Goal: Check status: Check status

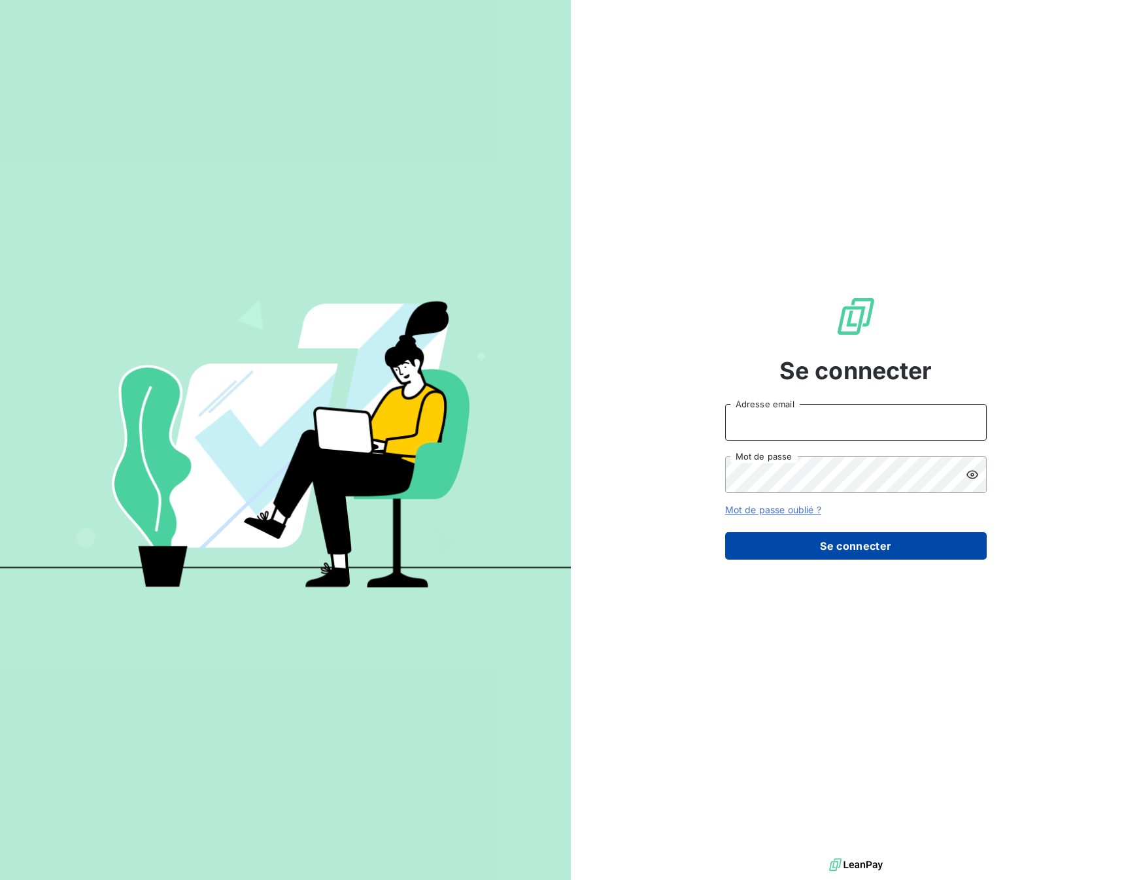
type input "[EMAIL_ADDRESS][DOMAIN_NAME]"
click at [832, 552] on button "Se connecter" at bounding box center [855, 545] width 261 height 27
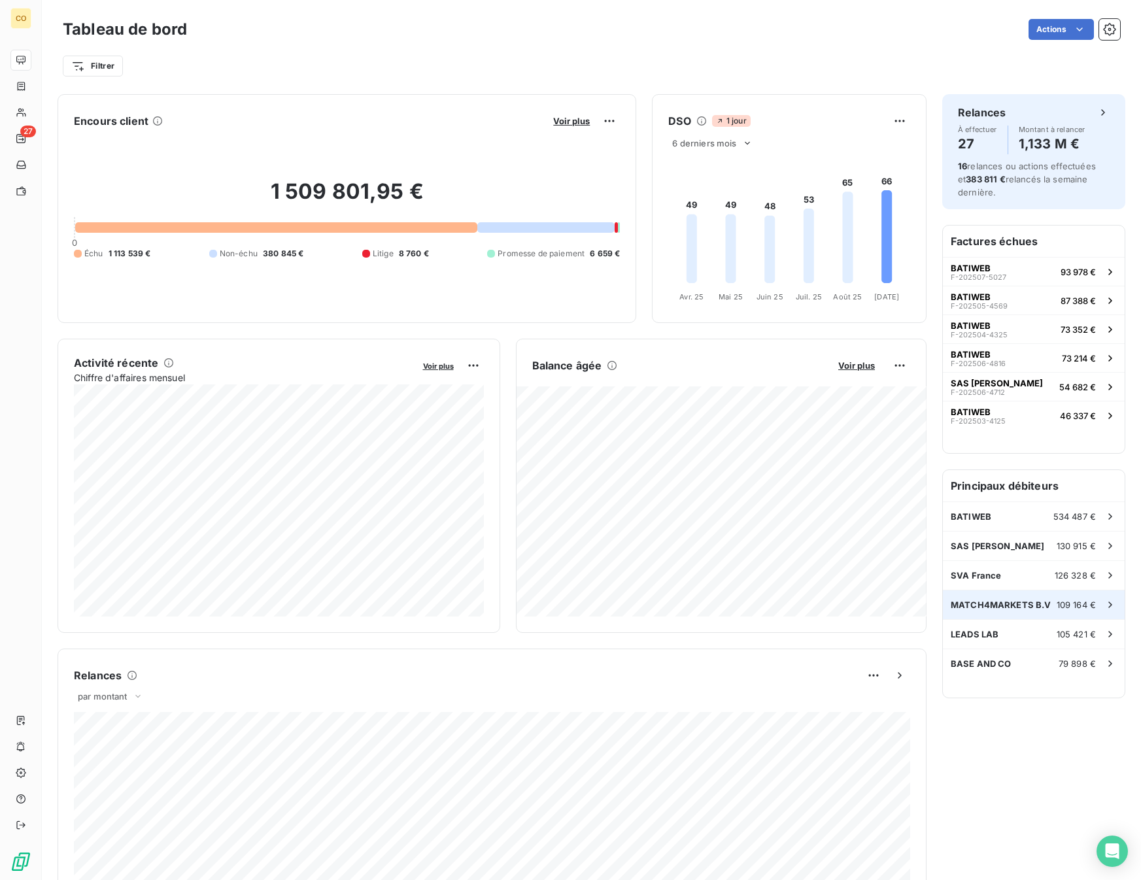
click at [1049, 610] on div "MATCH4MARKETS B.V 109 164 €" at bounding box center [1034, 604] width 182 height 29
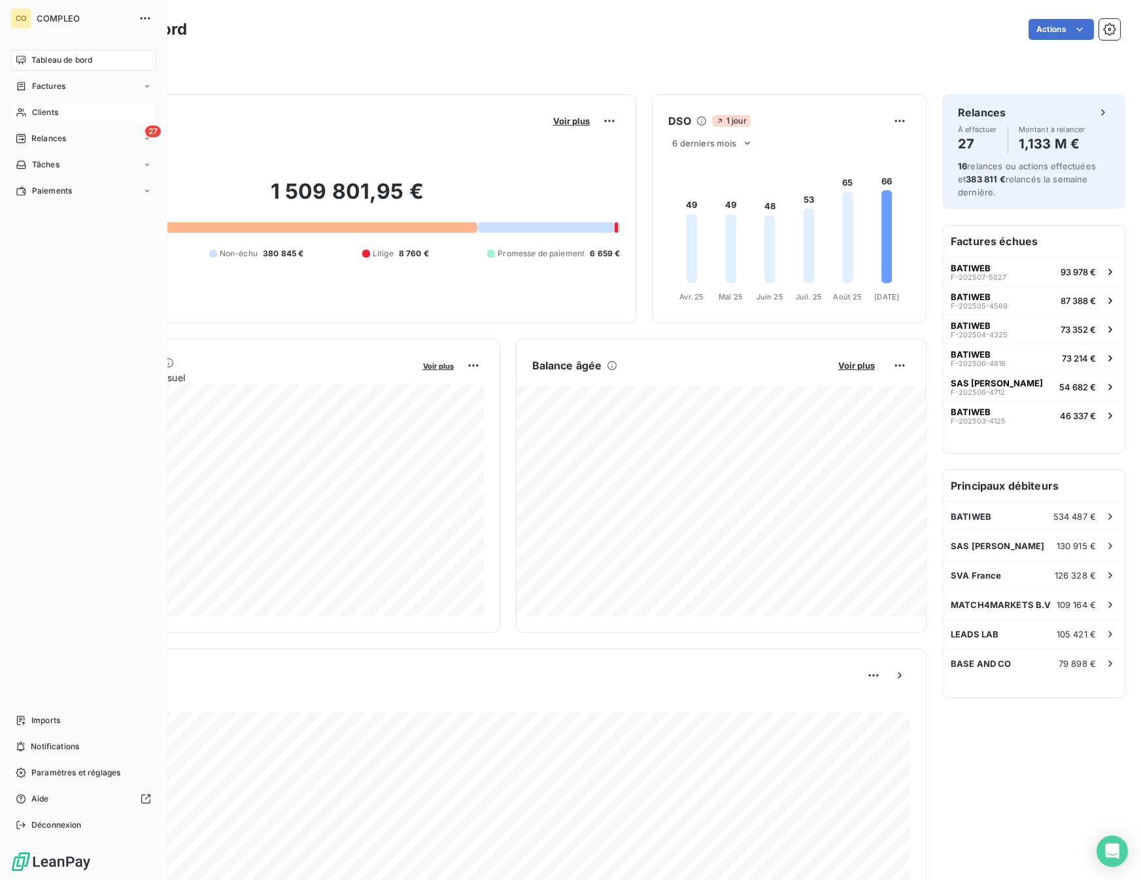
click at [51, 109] on span "Clients" at bounding box center [45, 113] width 26 height 12
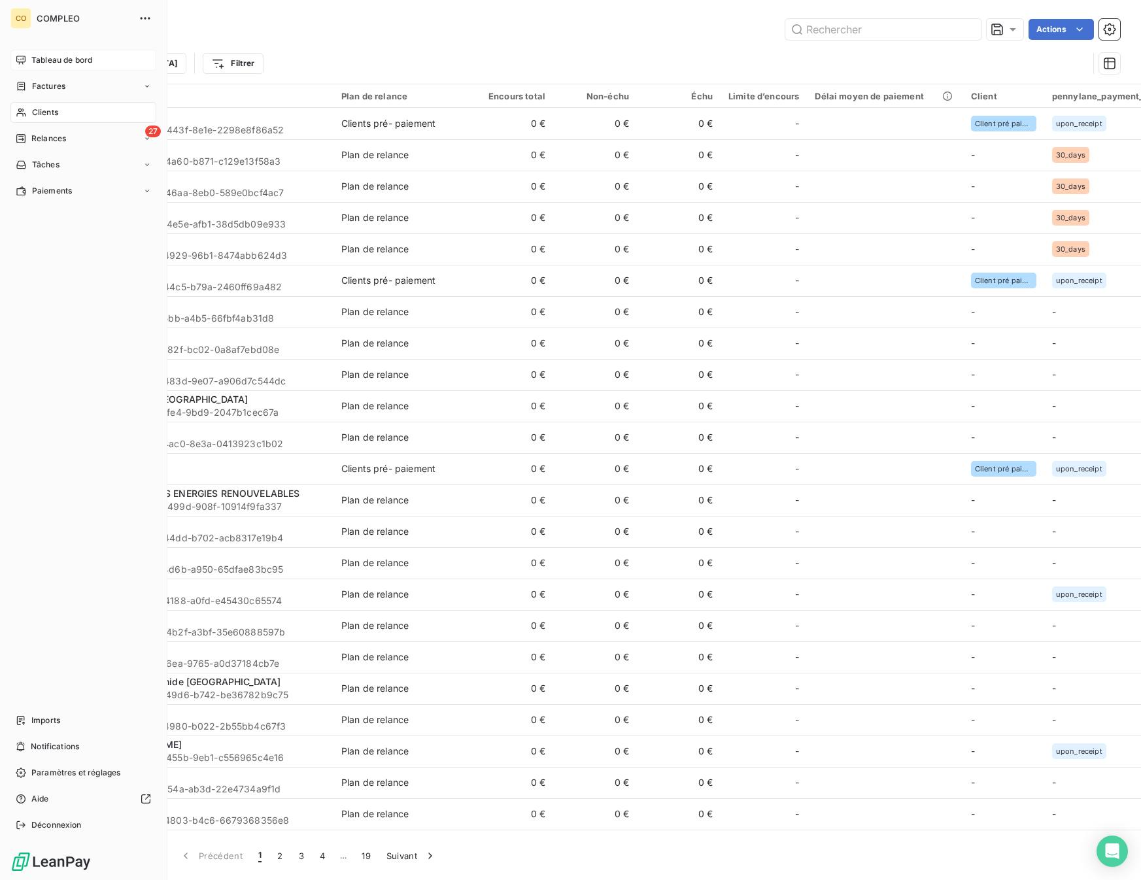
click at [39, 63] on span "Tableau de bord" at bounding box center [61, 60] width 61 height 12
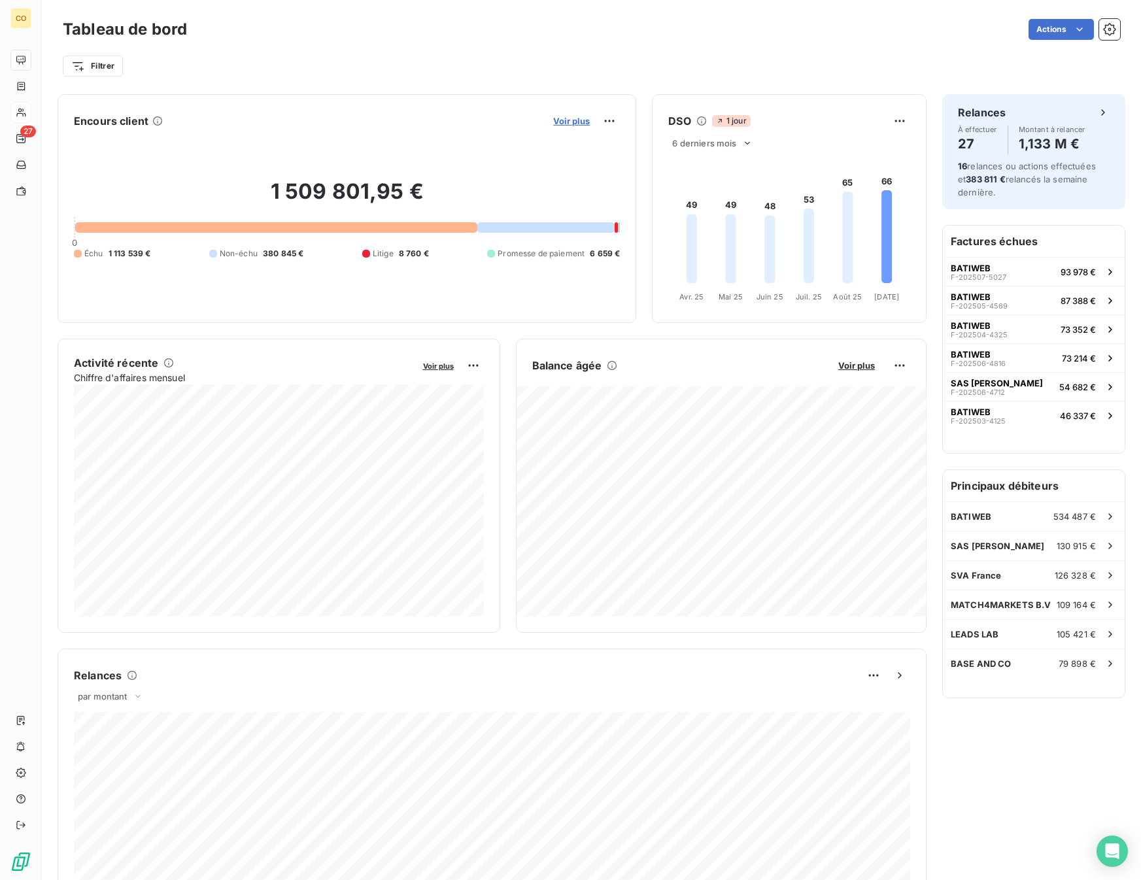
click at [571, 119] on span "Voir plus" at bounding box center [571, 121] width 37 height 10
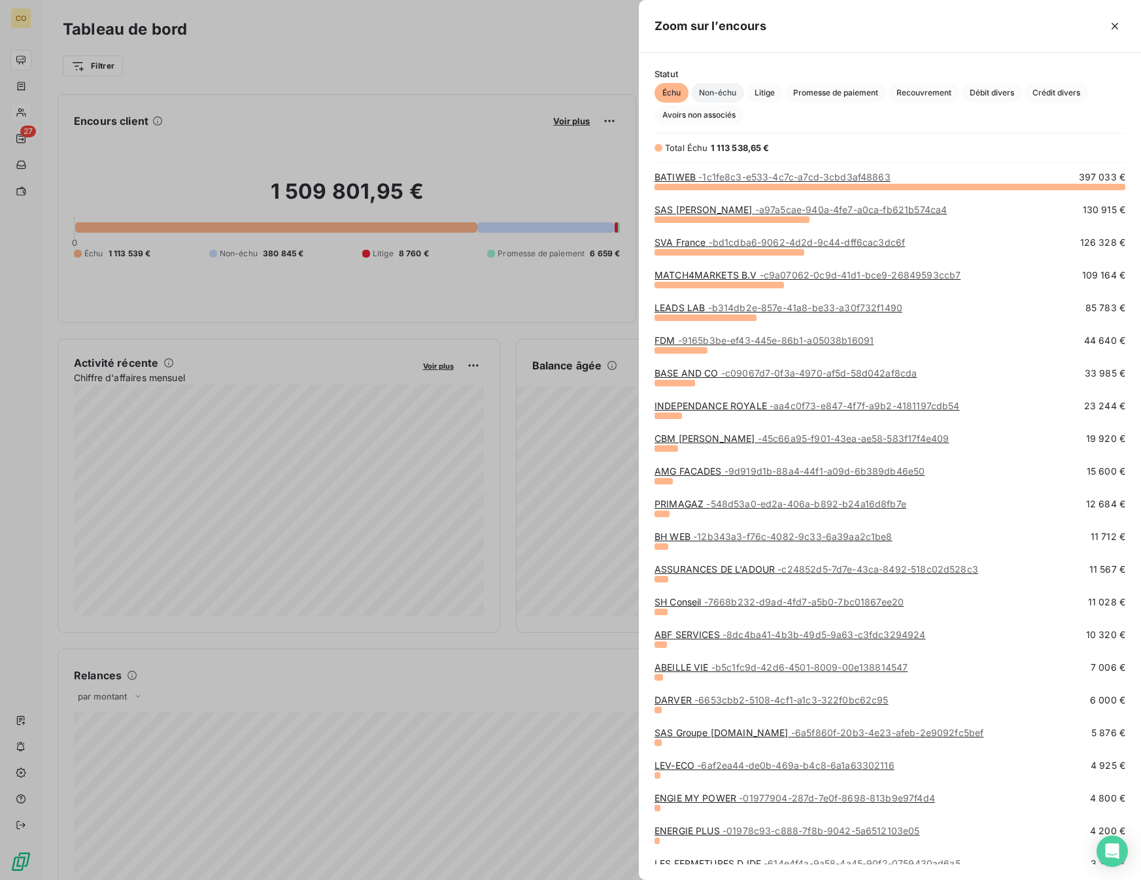
click at [709, 91] on span "Non-échu" at bounding box center [717, 93] width 53 height 20
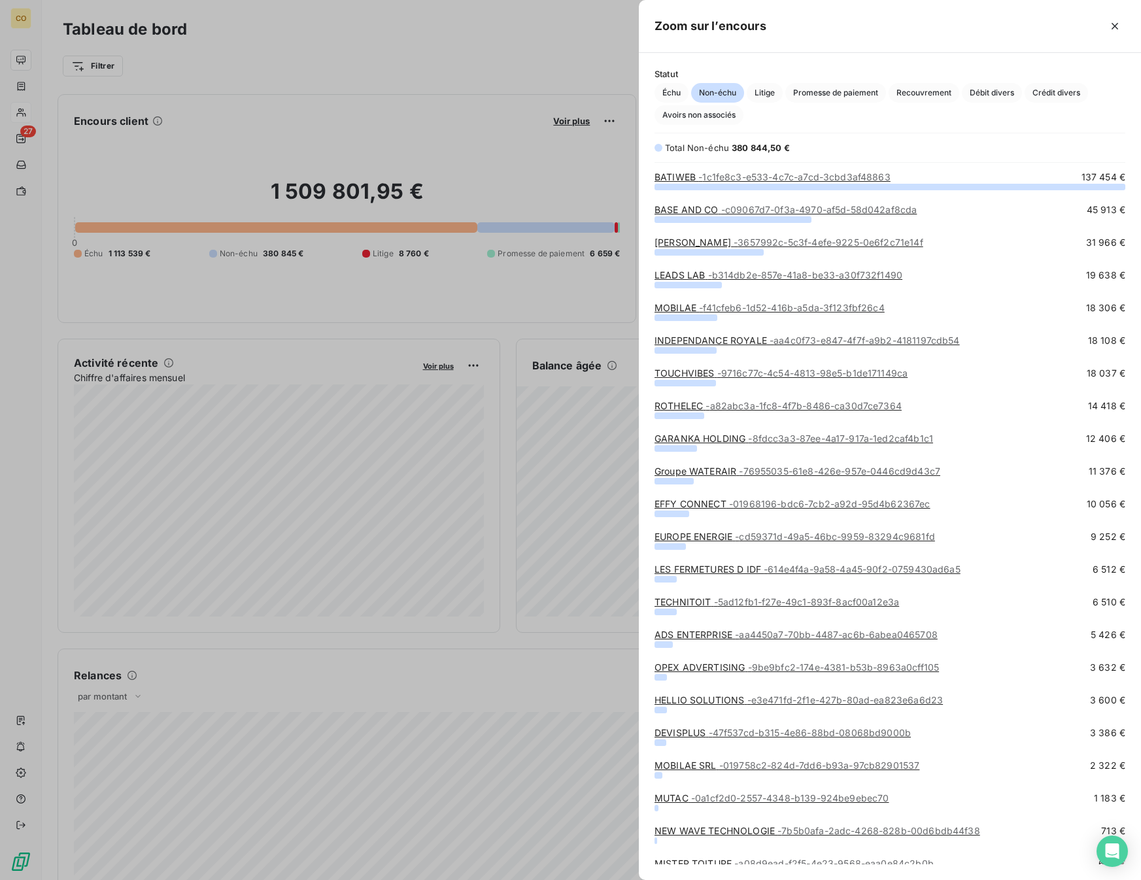
scroll to position [693, 502]
click at [679, 91] on span "Échu" at bounding box center [671, 93] width 34 height 20
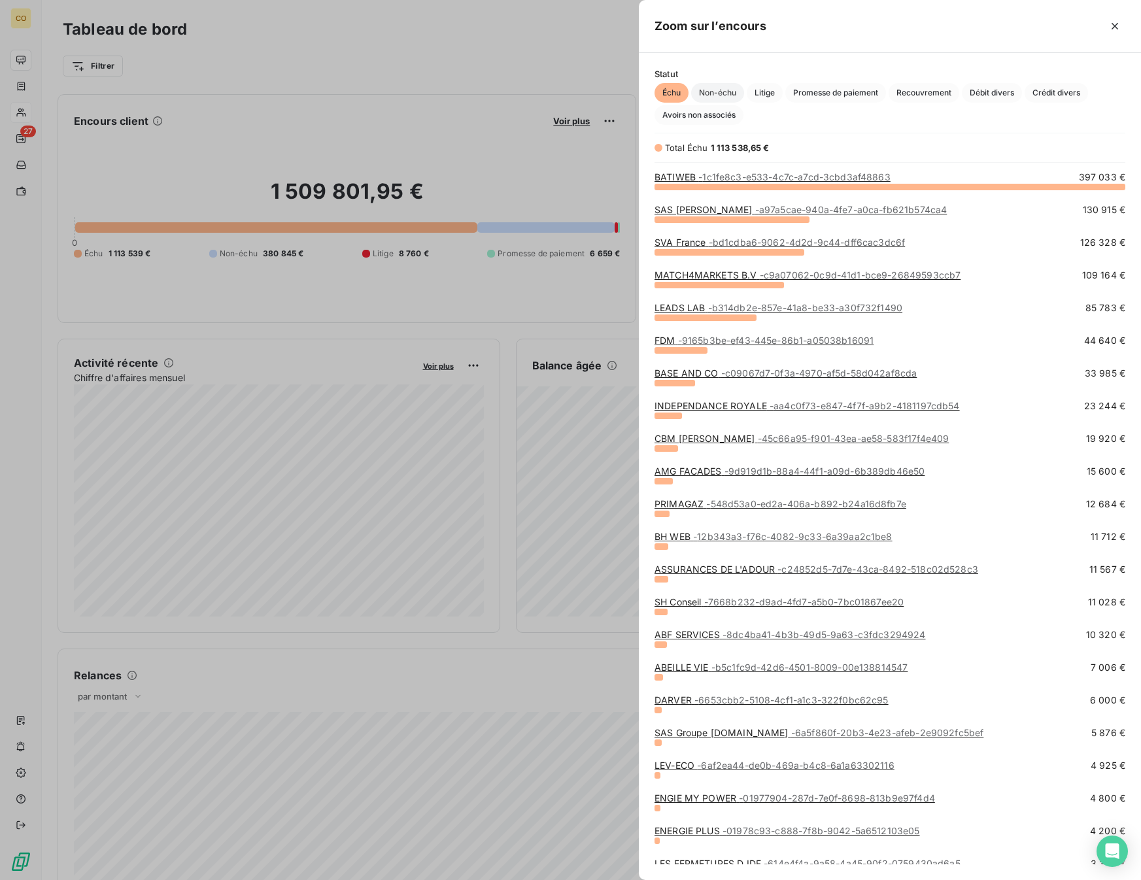
click at [718, 93] on span "Non-échu" at bounding box center [717, 93] width 53 height 20
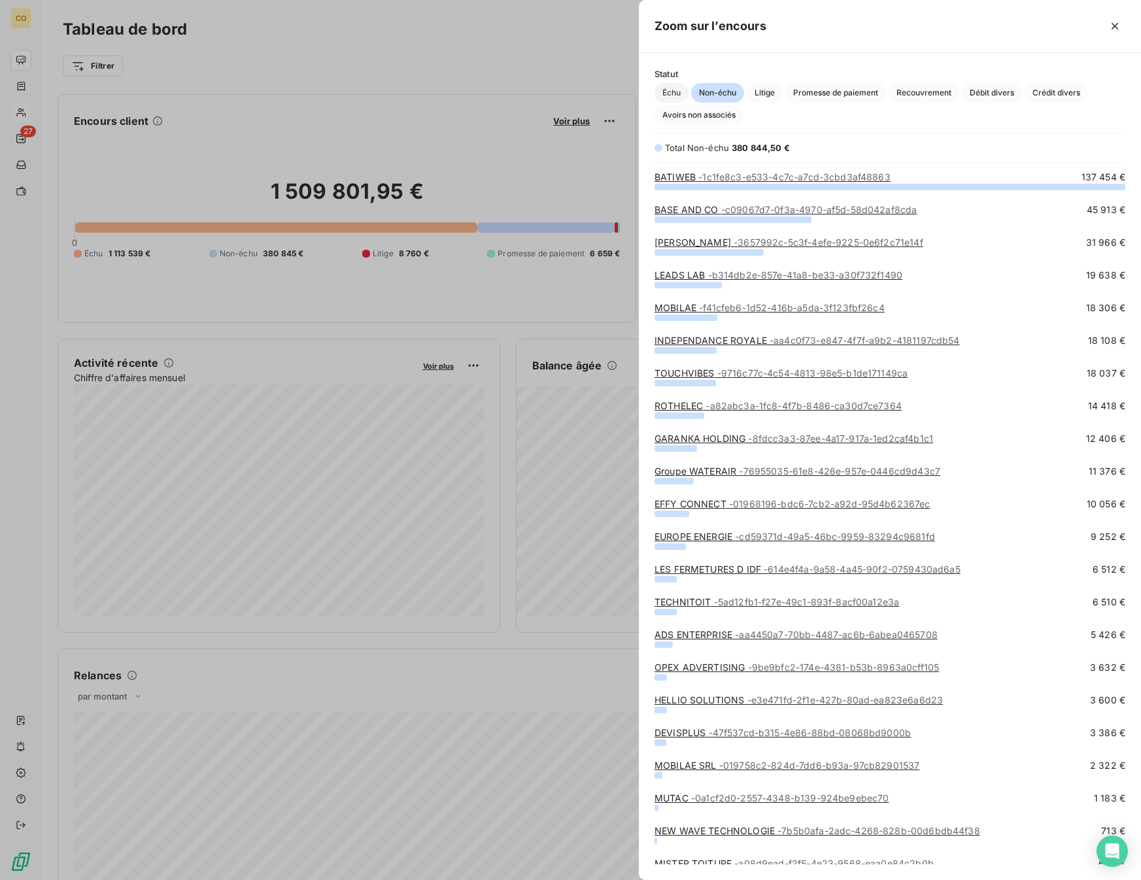
click at [673, 92] on span "Échu" at bounding box center [671, 93] width 34 height 20
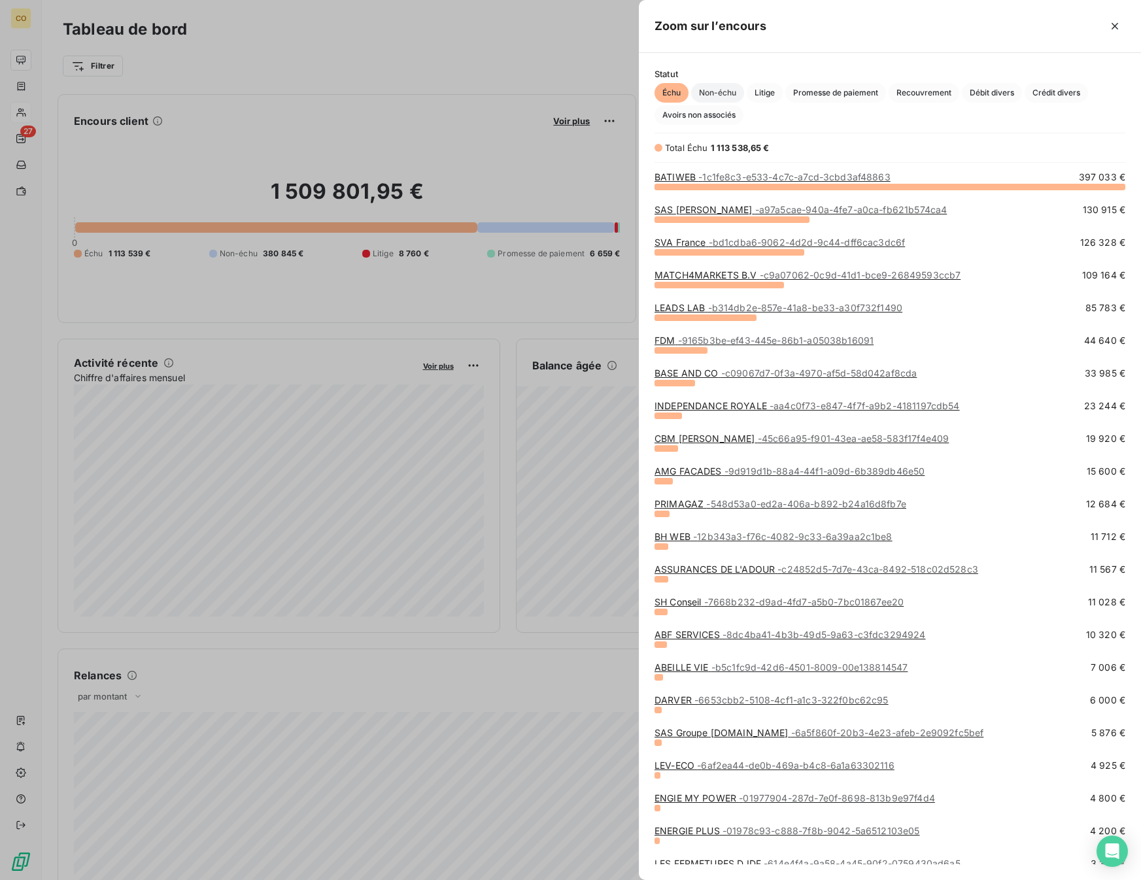
click at [721, 90] on span "Non-échu" at bounding box center [717, 93] width 53 height 20
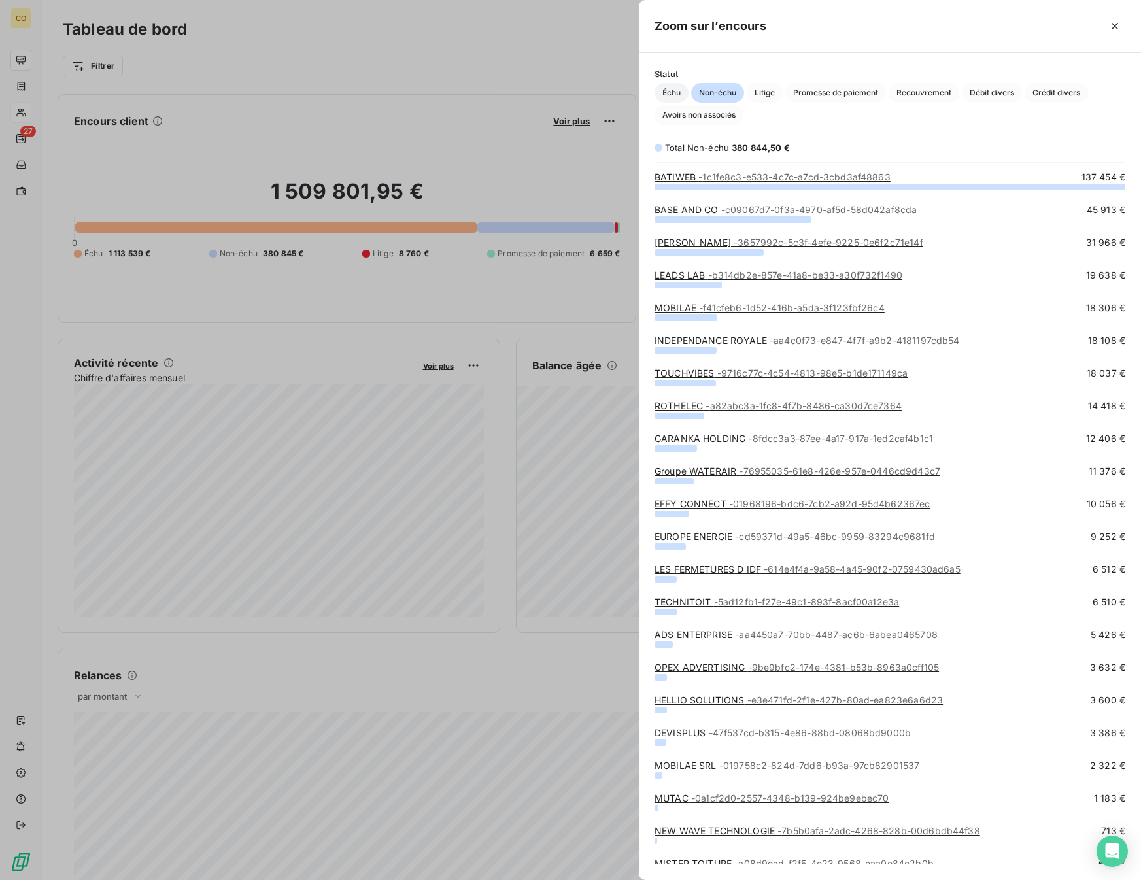
click at [671, 88] on span "Échu" at bounding box center [671, 93] width 34 height 20
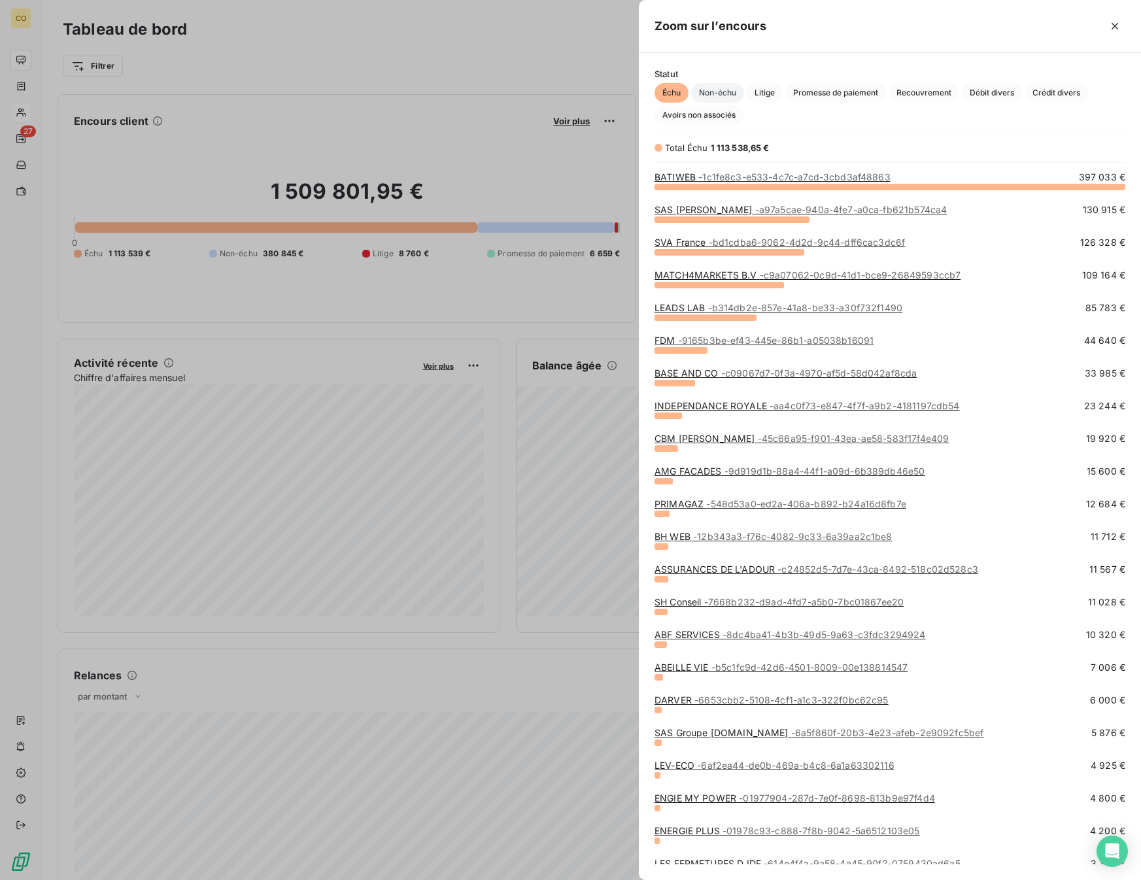
click at [714, 89] on span "Non-échu" at bounding box center [717, 93] width 53 height 20
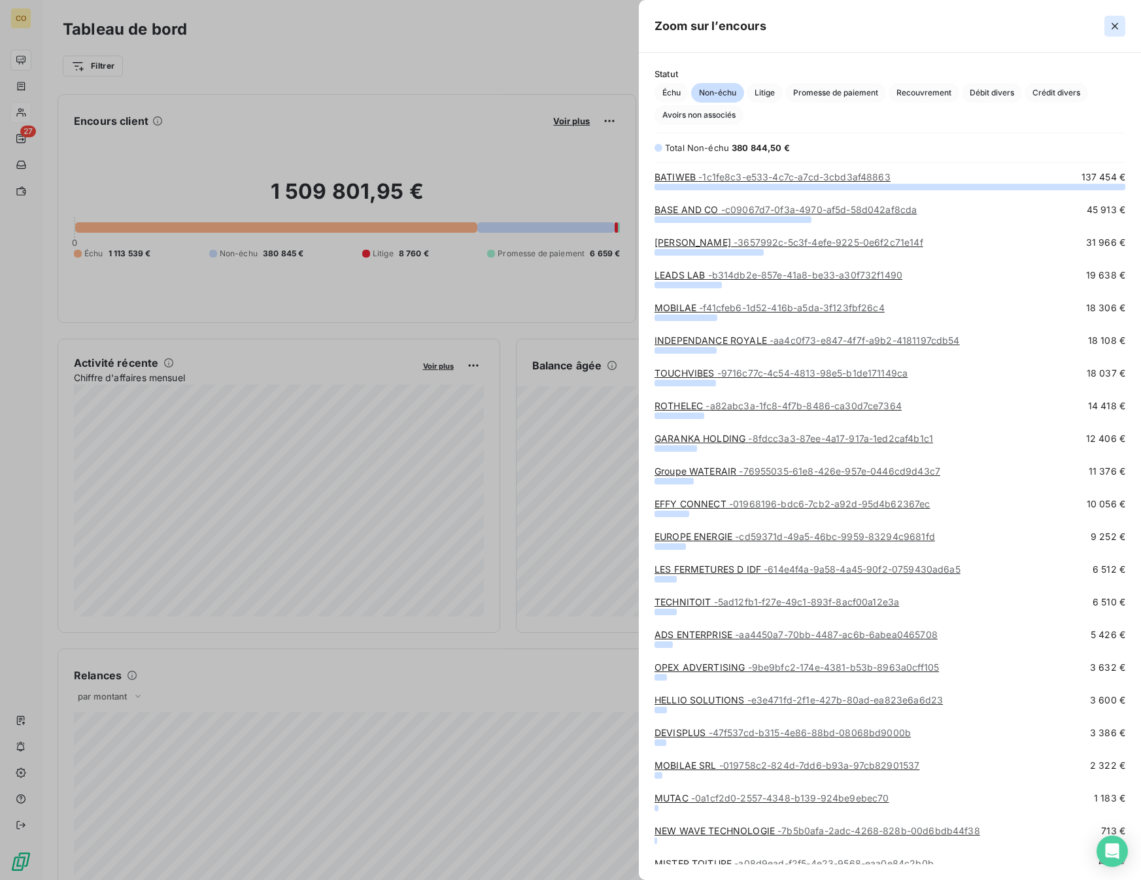
click at [1093, 24] on button "button" at bounding box center [1114, 26] width 21 height 21
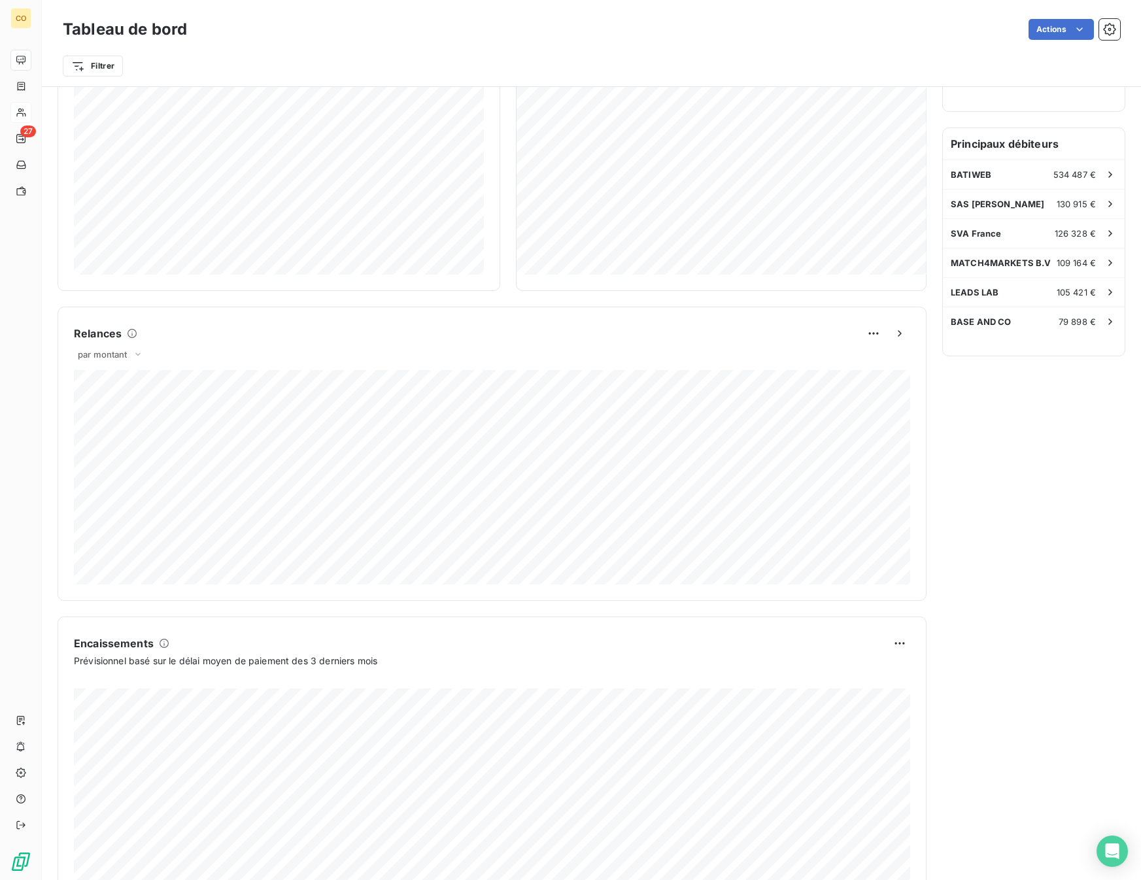
scroll to position [394, 0]
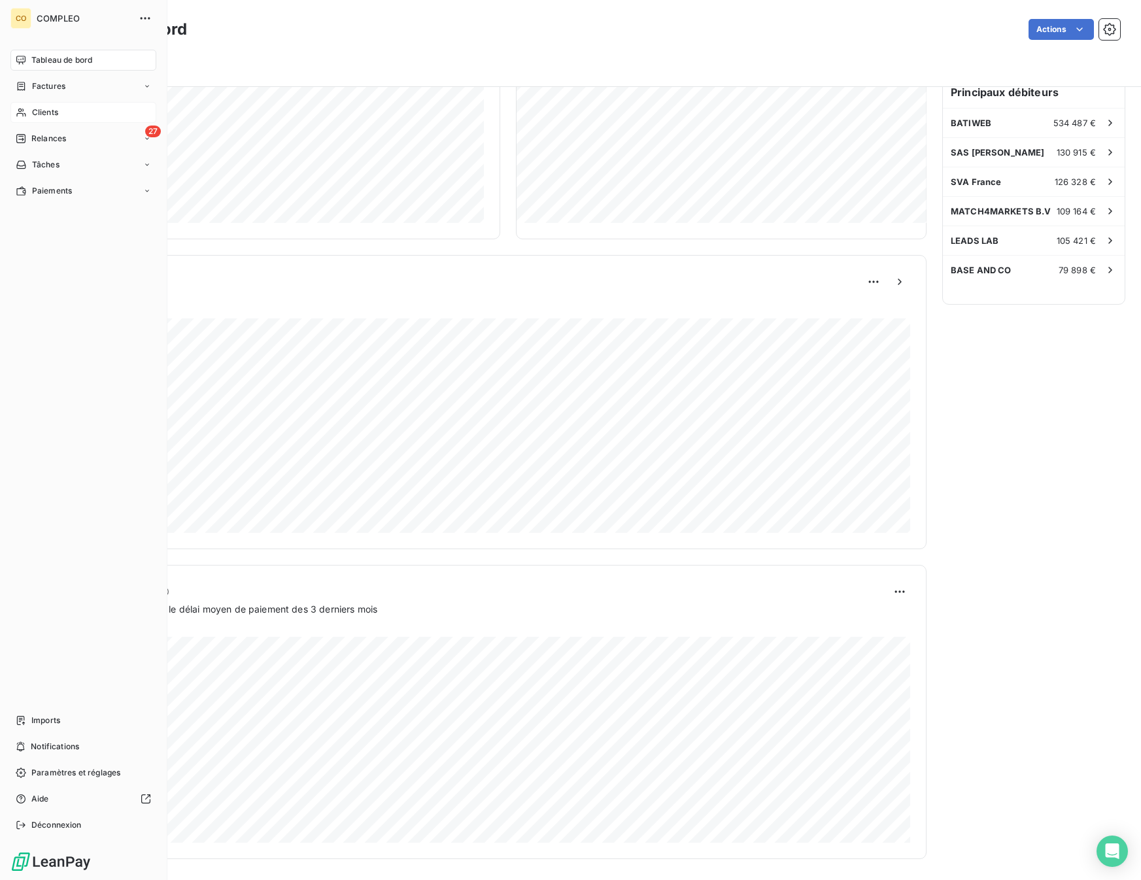
click at [34, 16] on div "CO COMPLEO" at bounding box center [83, 18] width 146 height 21
